Goal: Navigation & Orientation: Find specific page/section

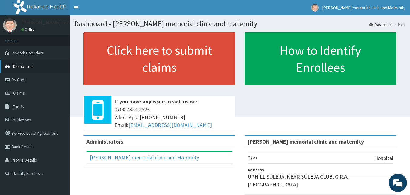
click at [32, 63] on link "Dashboard" at bounding box center [35, 66] width 70 height 13
click at [56, 118] on link "Validations" at bounding box center [35, 119] width 70 height 13
